Goal: Check status

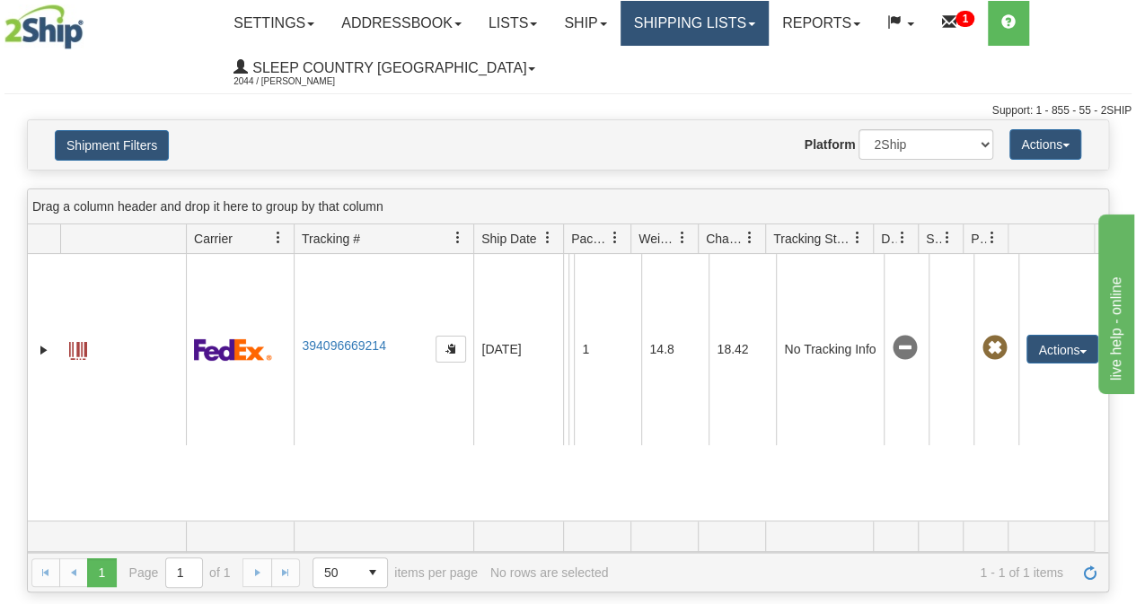
click at [742, 33] on link "Shipping lists" at bounding box center [694, 23] width 148 height 45
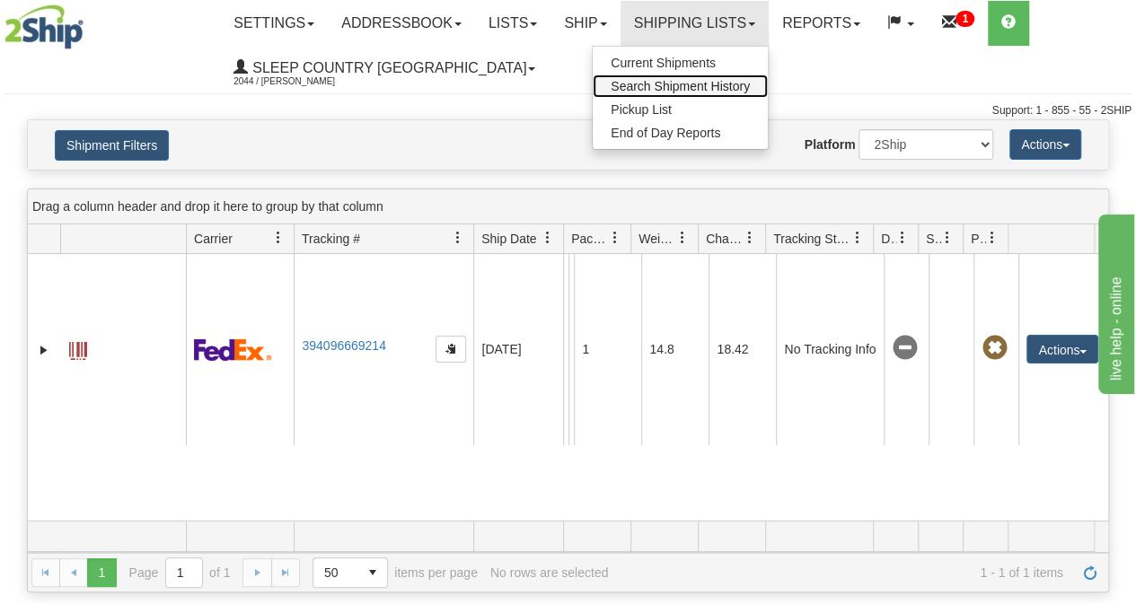
click at [702, 91] on span "Search Shipment History" at bounding box center [680, 86] width 139 height 14
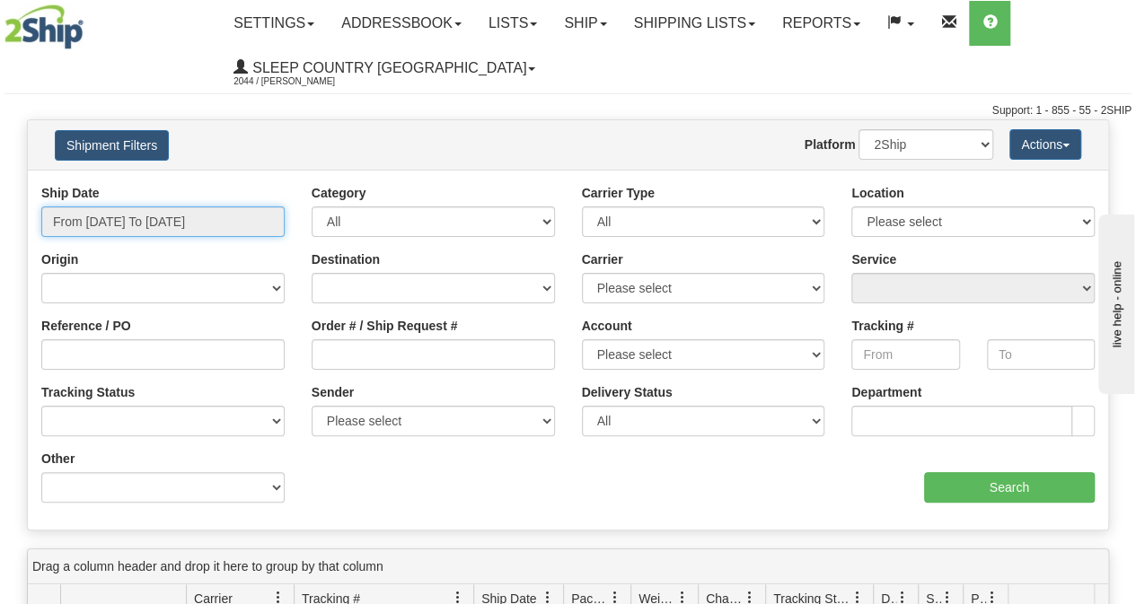
click at [129, 230] on input "From [DATE] To [DATE]" at bounding box center [162, 221] width 243 height 31
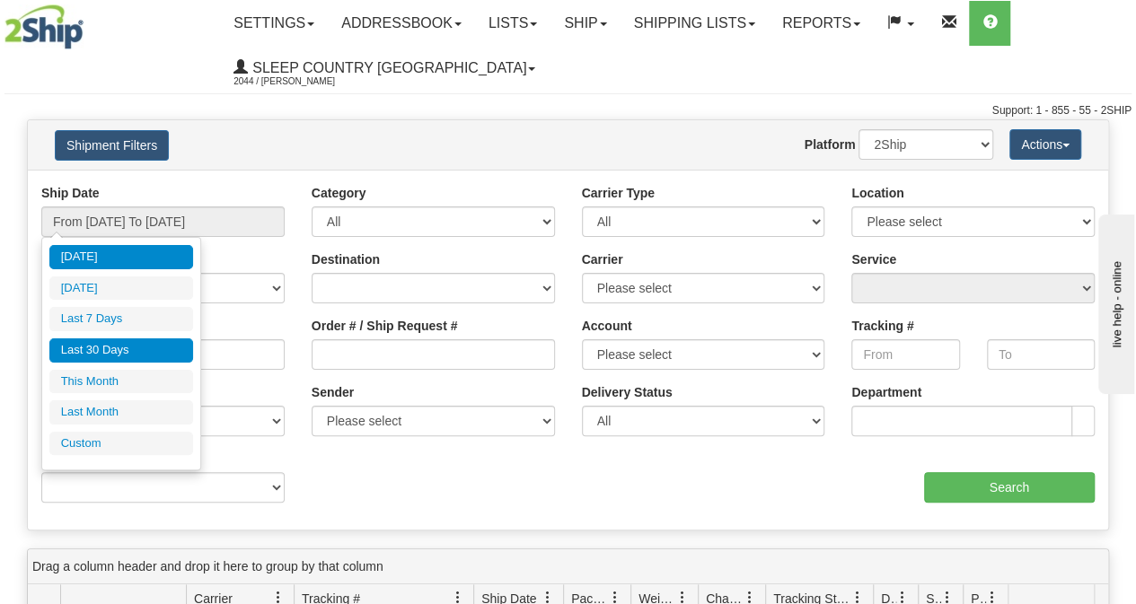
click at [106, 355] on li "Last 30 Days" at bounding box center [121, 350] width 144 height 24
type input "From [DATE] To [DATE]"
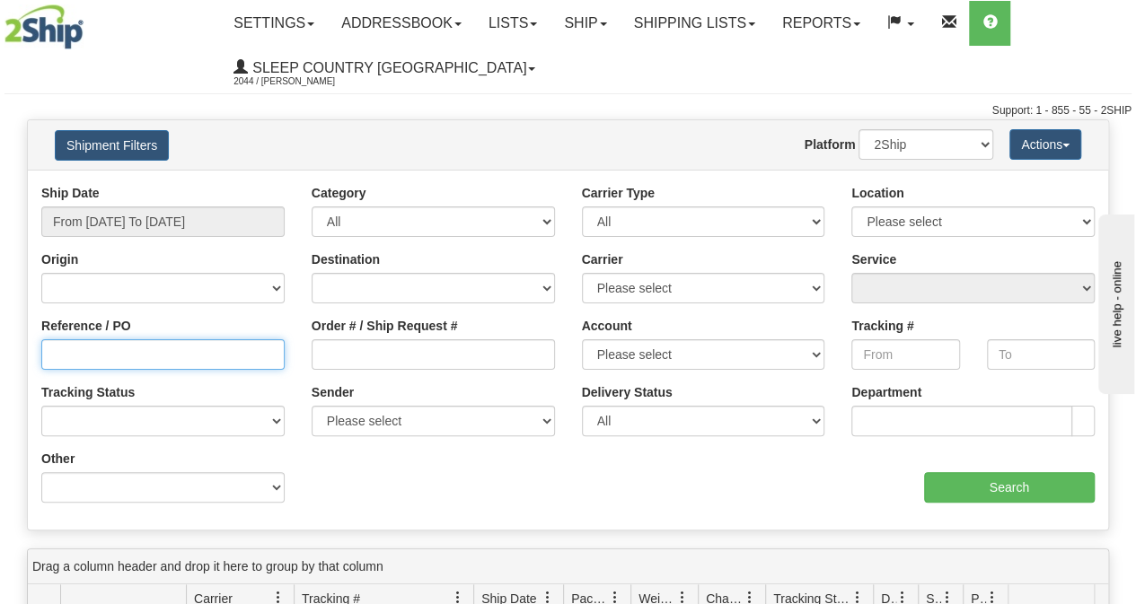
click at [83, 357] on input "Reference / PO" at bounding box center [162, 354] width 243 height 31
paste input "9000I146292"
type input "9000I146292"
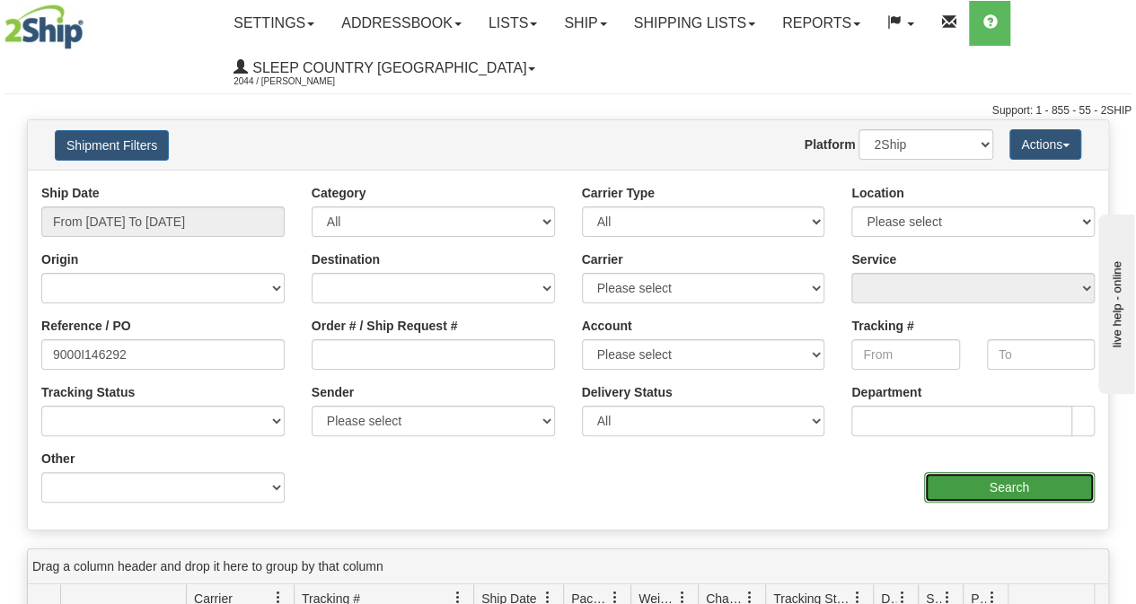
click at [991, 491] on input "Search" at bounding box center [1009, 487] width 171 height 31
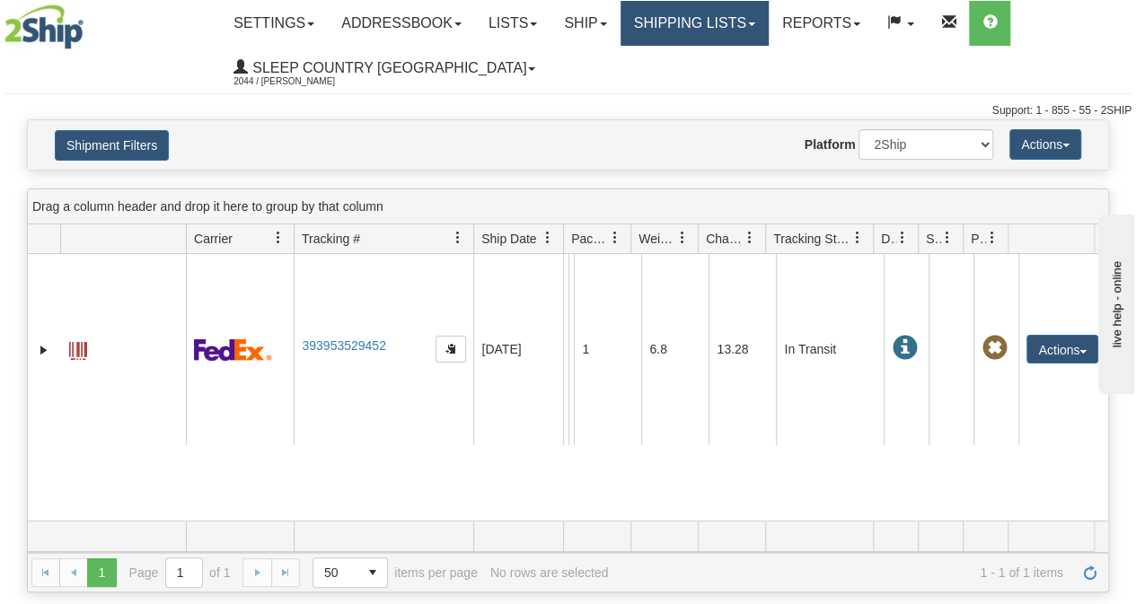
click at [668, 29] on link "Shipping lists" at bounding box center [694, 23] width 148 height 45
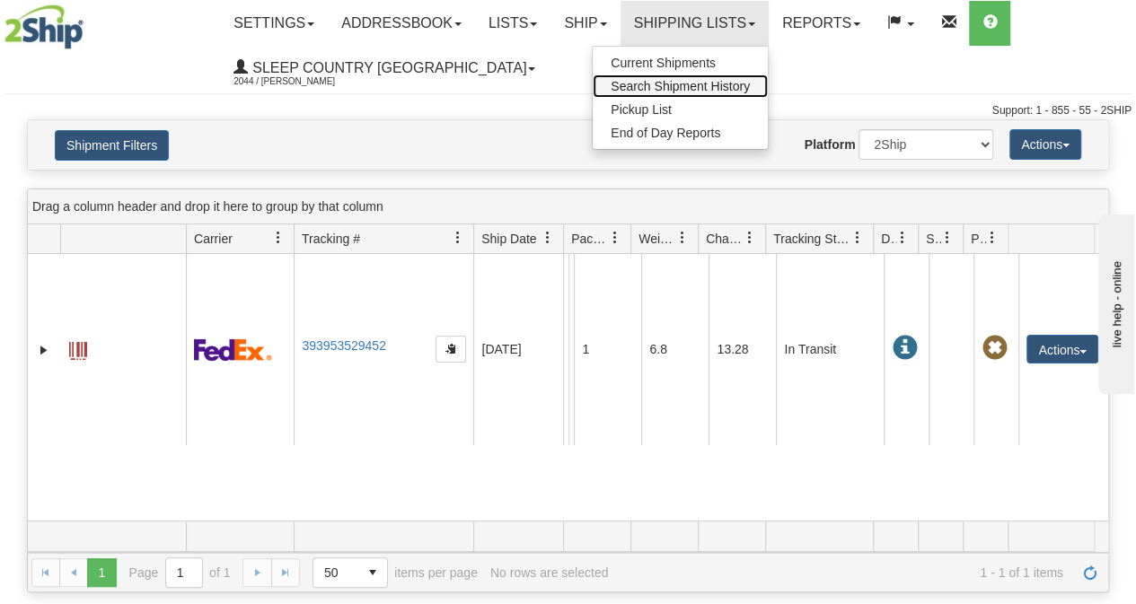
click at [663, 81] on span "Search Shipment History" at bounding box center [680, 86] width 139 height 14
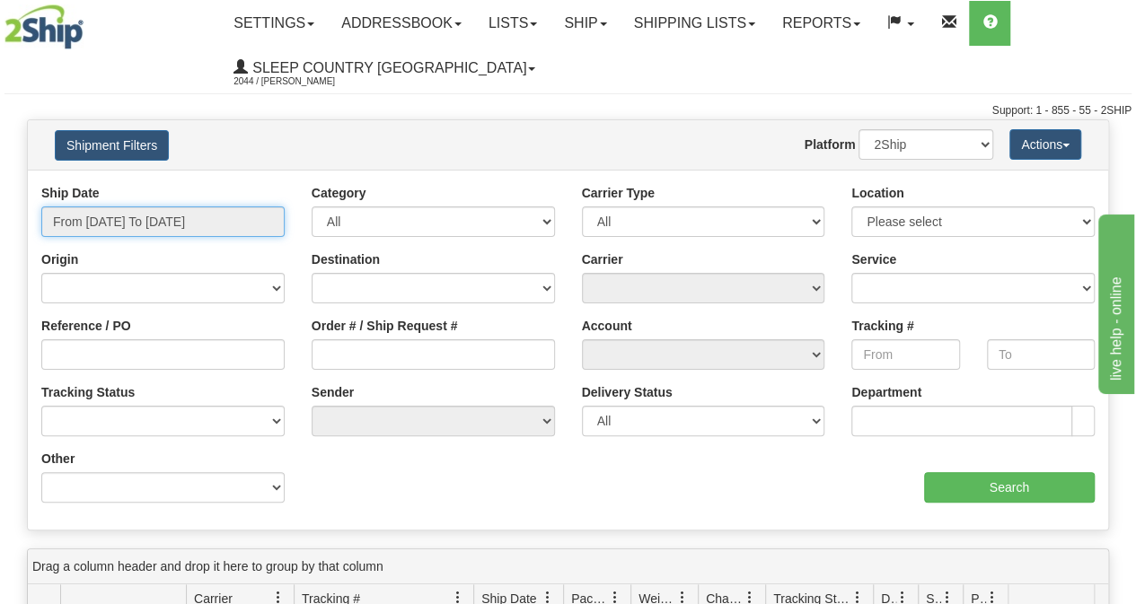
click at [140, 220] on input "From [DATE] To [DATE]" at bounding box center [162, 221] width 243 height 31
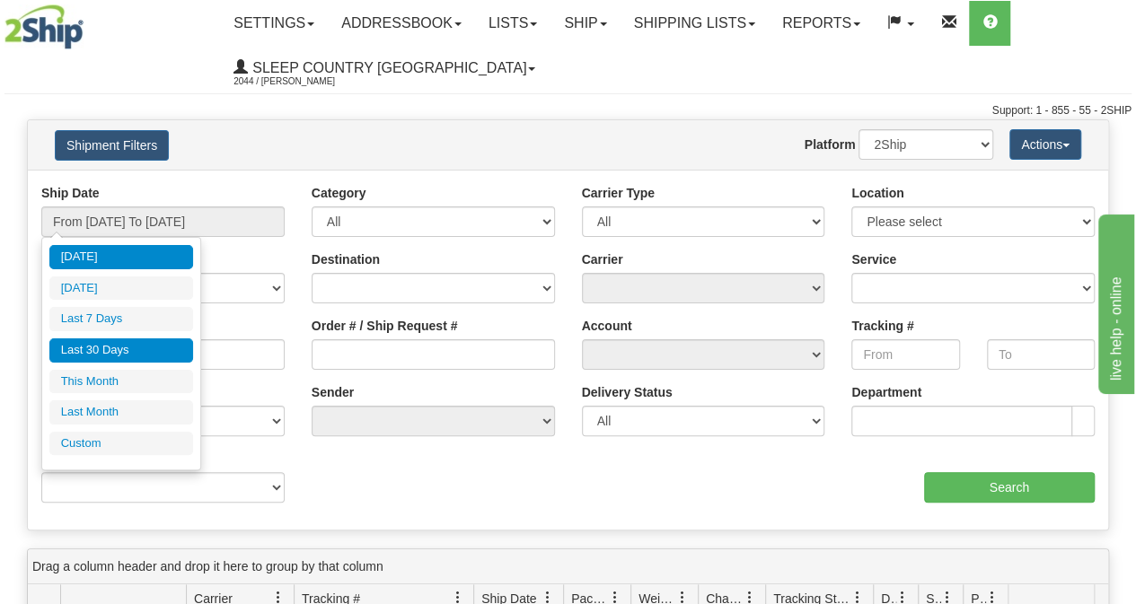
click at [111, 349] on li "Last 30 Days" at bounding box center [121, 350] width 144 height 24
type input "From [DATE] To [DATE]"
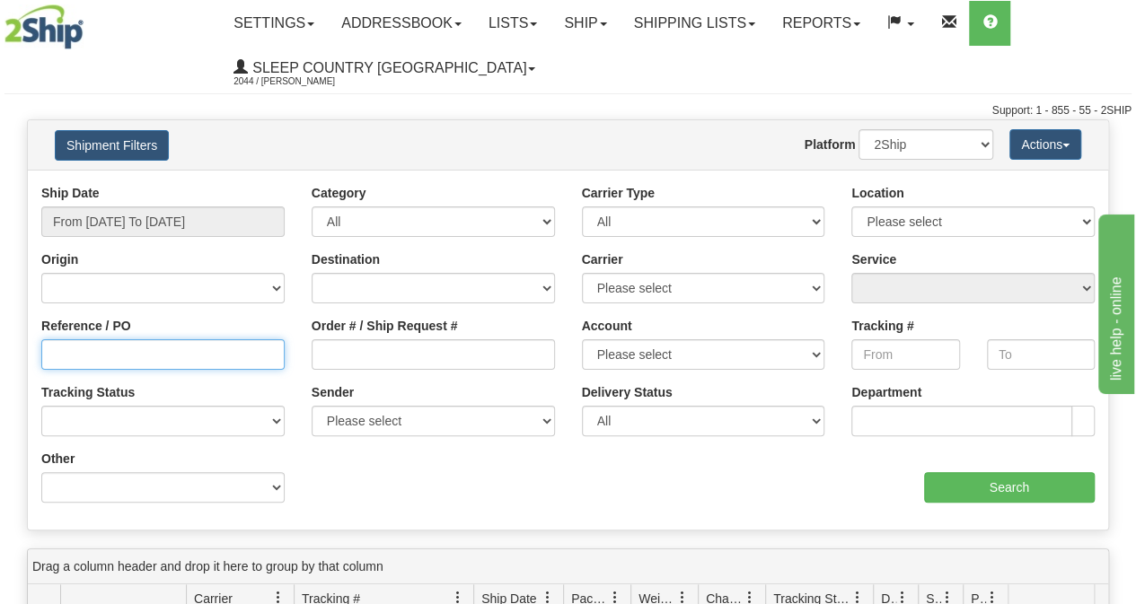
click at [81, 352] on input "Reference / PO" at bounding box center [162, 354] width 243 height 31
paste input "9000I146292"
type input "9000I146292"
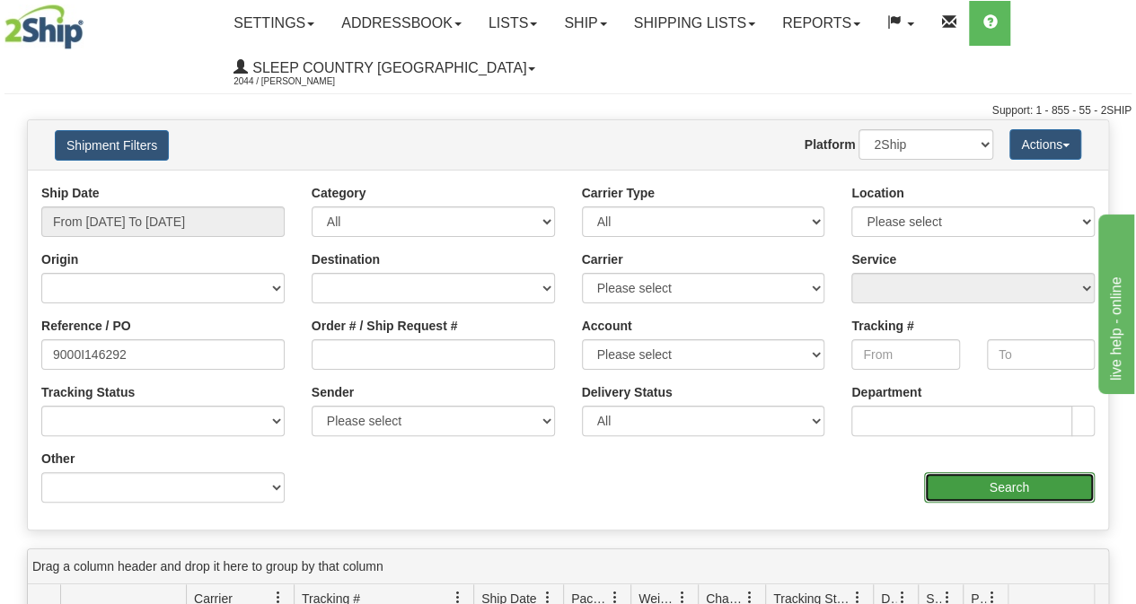
click at [971, 492] on input "Search" at bounding box center [1009, 487] width 171 height 31
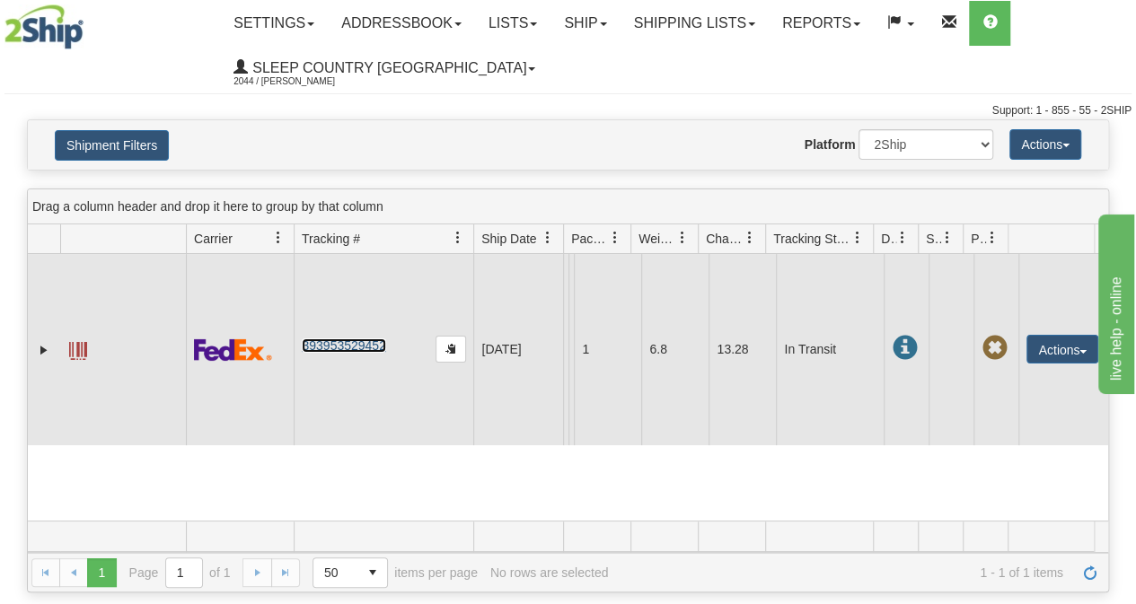
click at [360, 338] on link "393953529452" at bounding box center [343, 345] width 83 height 14
